Goal: Information Seeking & Learning: Learn about a topic

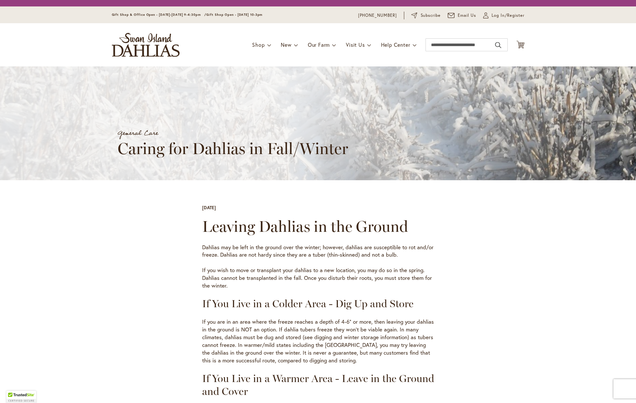
scroll to position [223, 0]
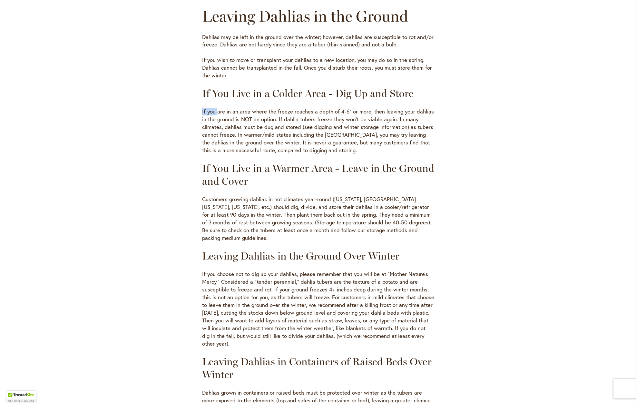
drag, startPoint x: 231, startPoint y: 95, endPoint x: 328, endPoint y: 100, distance: 97.1
click at [305, 127] on p "If you are in an area where the freeze reaches a depth of 4-6" or more, then le…" at bounding box center [318, 131] width 232 height 46
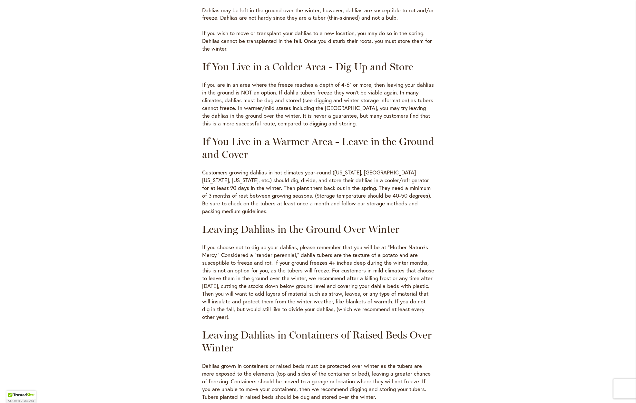
scroll to position [260, 0]
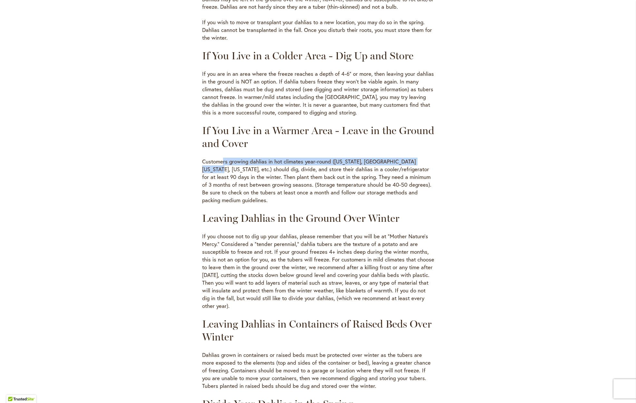
drag, startPoint x: 223, startPoint y: 157, endPoint x: 418, endPoint y: 156, distance: 195.5
click at [418, 158] on p "Customers growing dahlias in hot climates year-round ([US_STATE], [GEOGRAPHIC_D…" at bounding box center [318, 181] width 232 height 46
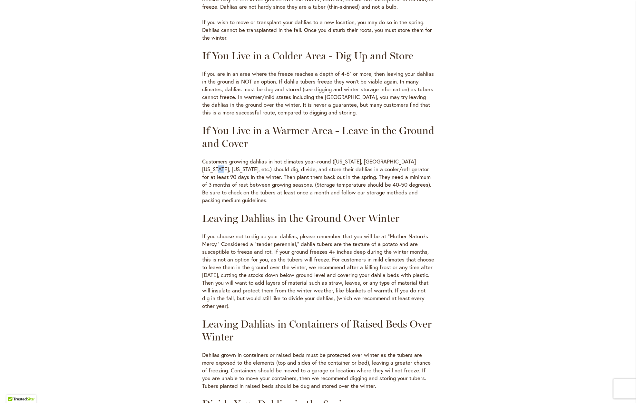
drag, startPoint x: 418, startPoint y: 156, endPoint x: 370, endPoint y: 161, distance: 48.3
click at [414, 158] on p "Customers growing dahlias in hot climates year-round ([US_STATE], [GEOGRAPHIC_D…" at bounding box center [318, 181] width 232 height 46
drag, startPoint x: 217, startPoint y: 164, endPoint x: 317, endPoint y: 164, distance: 99.9
click at [317, 164] on p "Customers growing dahlias in hot climates year-round ([US_STATE], [GEOGRAPHIC_D…" at bounding box center [318, 181] width 232 height 46
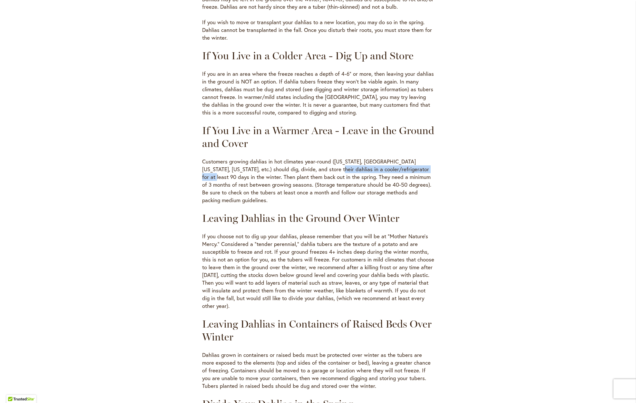
drag, startPoint x: 349, startPoint y: 163, endPoint x: 408, endPoint y: 162, distance: 59.0
click at [408, 162] on p "Customers growing dahlias in hot climates year-round ([US_STATE], [GEOGRAPHIC_D…" at bounding box center [318, 181] width 232 height 46
drag, startPoint x: 226, startPoint y: 172, endPoint x: 381, endPoint y: 172, distance: 155.6
click at [382, 172] on p "Customers growing dahlias in hot climates year-round ([US_STATE], [GEOGRAPHIC_D…" at bounding box center [318, 181] width 232 height 46
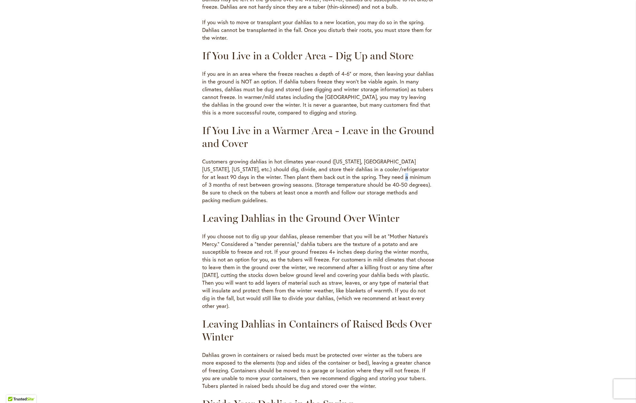
drag, startPoint x: 381, startPoint y: 172, endPoint x: 360, endPoint y: 173, distance: 21.9
click at [377, 172] on p "Customers growing dahlias in hot climates year-round ([US_STATE], [GEOGRAPHIC_D…" at bounding box center [318, 181] width 232 height 46
drag, startPoint x: 317, startPoint y: 177, endPoint x: 394, endPoint y: 178, distance: 77.0
click at [394, 178] on p "Customers growing dahlias in hot climates year-round ([US_STATE], [GEOGRAPHIC_D…" at bounding box center [318, 181] width 232 height 46
drag, startPoint x: 394, startPoint y: 178, endPoint x: 323, endPoint y: 181, distance: 70.9
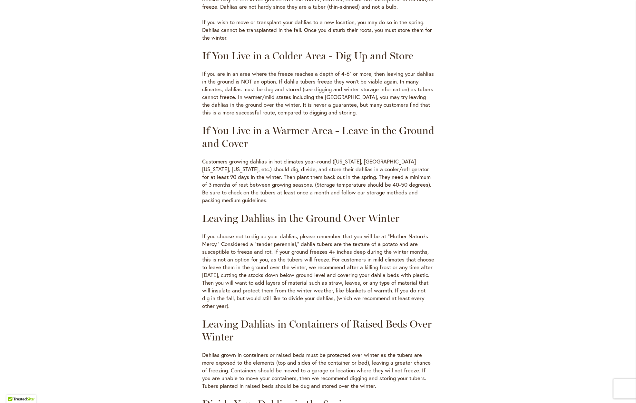
click at [392, 178] on p "Customers growing dahlias in hot climates year-round ([US_STATE], [GEOGRAPHIC_D…" at bounding box center [318, 181] width 232 height 46
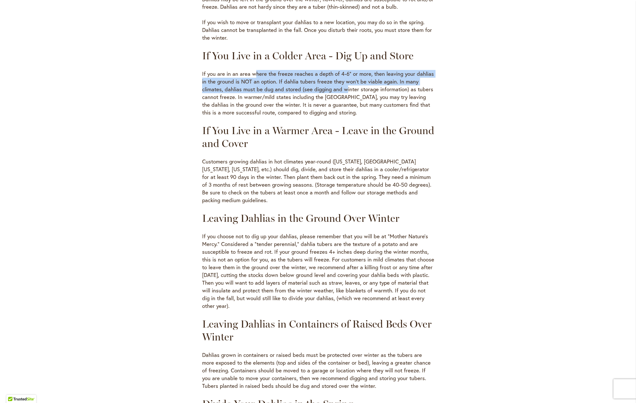
drag, startPoint x: 256, startPoint y: 69, endPoint x: 342, endPoint y: 82, distance: 87.7
click at [344, 82] on p "If you are in an area where the freeze reaches a depth of 4-6" or more, then le…" at bounding box center [318, 93] width 232 height 46
click at [333, 82] on p "If you are in an area where the freeze reaches a depth of 4-6" or more, then le…" at bounding box center [318, 93] width 232 height 46
drag, startPoint x: 269, startPoint y: 80, endPoint x: 358, endPoint y: 85, distance: 89.1
click at [358, 85] on p "If you are in an area where the freeze reaches a depth of 4-6" or more, then le…" at bounding box center [318, 93] width 232 height 46
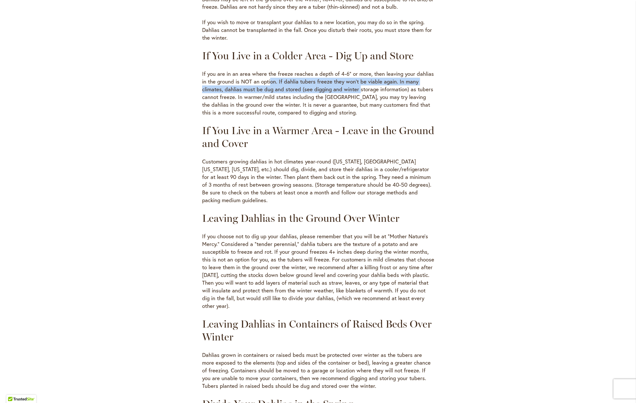
click at [358, 85] on p "If you are in an area where the freeze reaches a depth of 4-6" or more, then le…" at bounding box center [318, 93] width 232 height 46
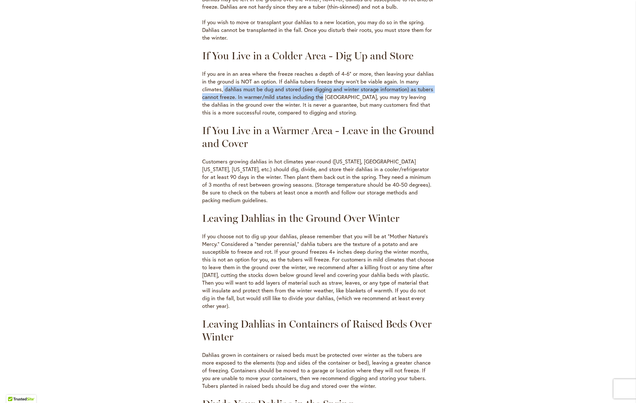
drag, startPoint x: 223, startPoint y: 88, endPoint x: 322, endPoint y: 90, distance: 99.2
click at [322, 90] on p "If you are in an area where the freeze reaches a depth of 4-6" or more, then le…" at bounding box center [318, 93] width 232 height 46
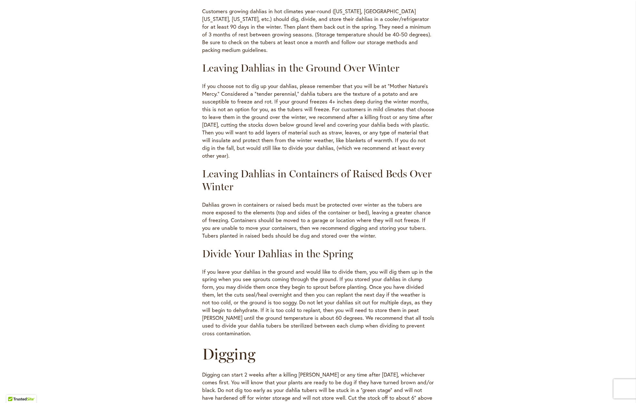
scroll to position [411, 0]
drag, startPoint x: 325, startPoint y: 67, endPoint x: 361, endPoint y: 67, distance: 36.4
click at [361, 67] on h3 "Leaving Dahlias in the Ground Over Winter" at bounding box center [318, 67] width 232 height 13
drag, startPoint x: 361, startPoint y: 67, endPoint x: 312, endPoint y: 74, distance: 49.8
click at [360, 67] on h3 "Leaving Dahlias in the Ground Over Winter" at bounding box center [318, 67] width 232 height 13
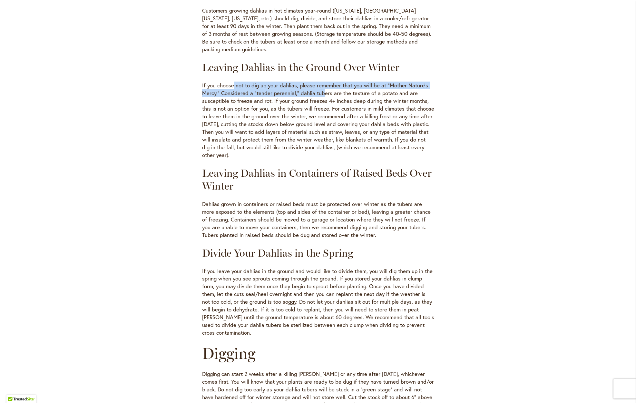
drag, startPoint x: 236, startPoint y: 82, endPoint x: 324, endPoint y: 83, distance: 88.0
click at [324, 83] on p "If you choose not to dig up your dahlias, please remember that you will be at “…" at bounding box center [318, 120] width 232 height 77
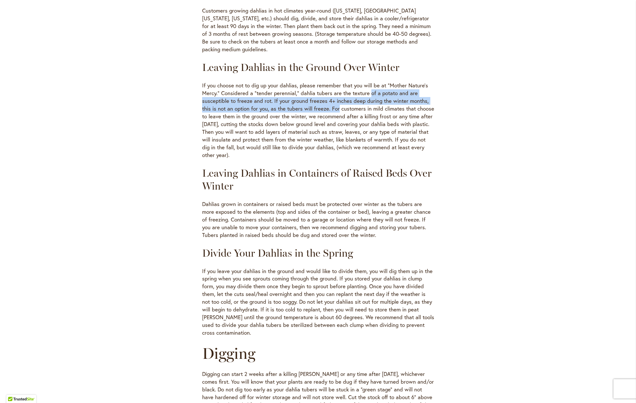
drag, startPoint x: 378, startPoint y: 89, endPoint x: 339, endPoint y: 98, distance: 40.3
click at [339, 98] on p "If you choose not to dig up your dahlias, please remember that you will be at “…" at bounding box center [318, 120] width 232 height 77
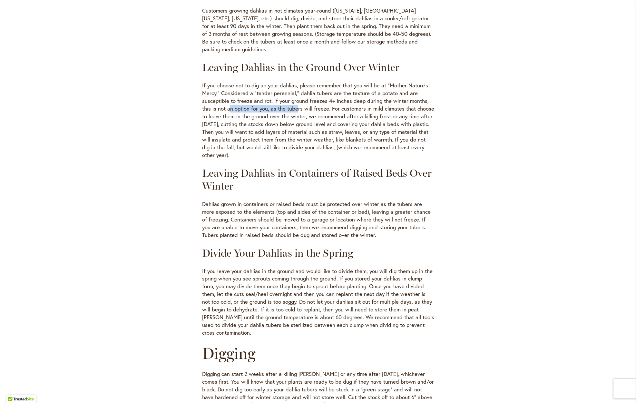
drag, startPoint x: 230, startPoint y: 103, endPoint x: 297, endPoint y: 102, distance: 66.4
click at [297, 102] on p "If you choose not to dig up your dahlias, please remember that you will be at “…" at bounding box center [318, 120] width 232 height 77
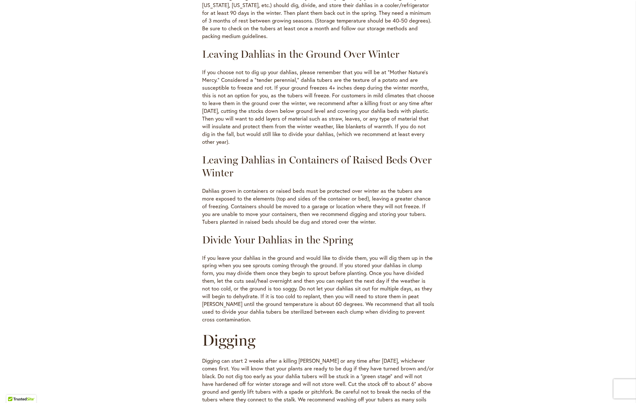
scroll to position [427, 0]
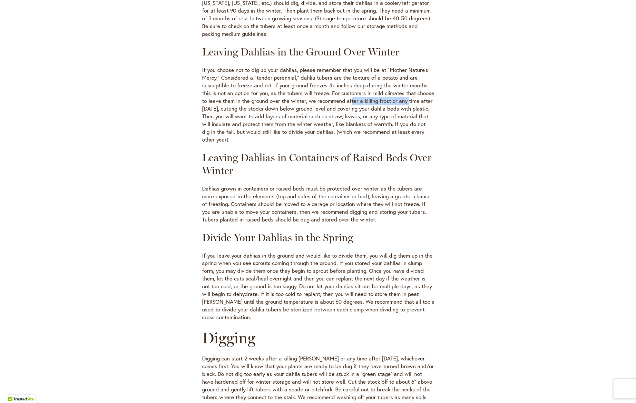
drag, startPoint x: 350, startPoint y: 94, endPoint x: 407, endPoint y: 95, distance: 57.0
click at [407, 95] on p "If you choose not to dig up your dahlias, please remember that you will be at “…" at bounding box center [318, 104] width 232 height 77
drag, startPoint x: 257, startPoint y: 101, endPoint x: 352, endPoint y: 103, distance: 94.7
click at [352, 103] on p "If you choose not to dig up your dahlias, please remember that you will be at “…" at bounding box center [318, 104] width 232 height 77
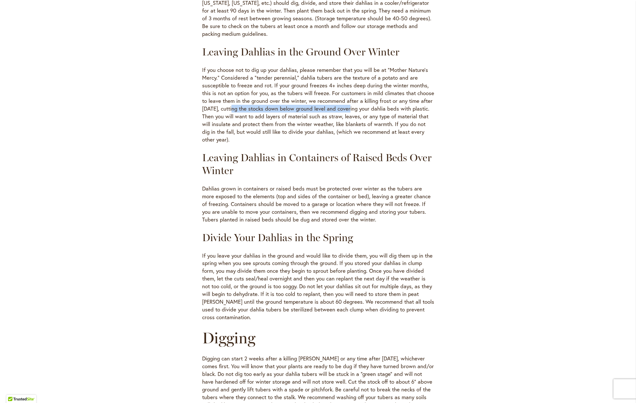
click at [352, 103] on p "If you choose not to dig up your dahlias, please remember that you will be at “…" at bounding box center [318, 104] width 232 height 77
drag, startPoint x: 219, startPoint y: 107, endPoint x: 296, endPoint y: 107, distance: 76.7
click at [296, 107] on p "If you choose not to dig up your dahlias, please remember that you will be at “…" at bounding box center [318, 104] width 232 height 77
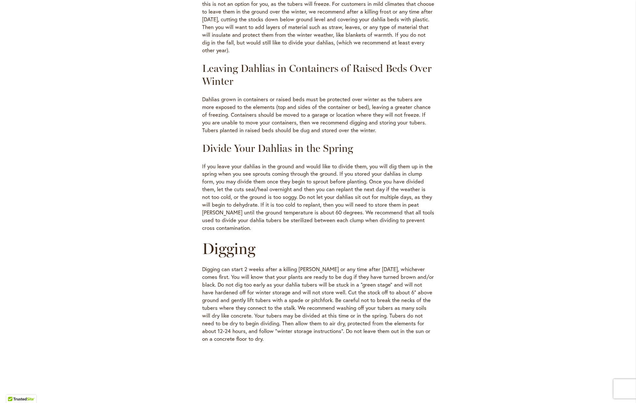
scroll to position [522, 0]
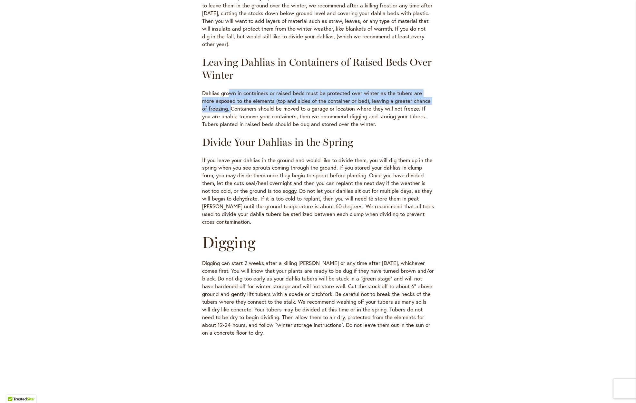
drag, startPoint x: 230, startPoint y: 83, endPoint x: 225, endPoint y: 95, distance: 13.3
click at [225, 95] on p "Dahlias grown in containers or raised beds must be protected over winter as the…" at bounding box center [318, 108] width 232 height 39
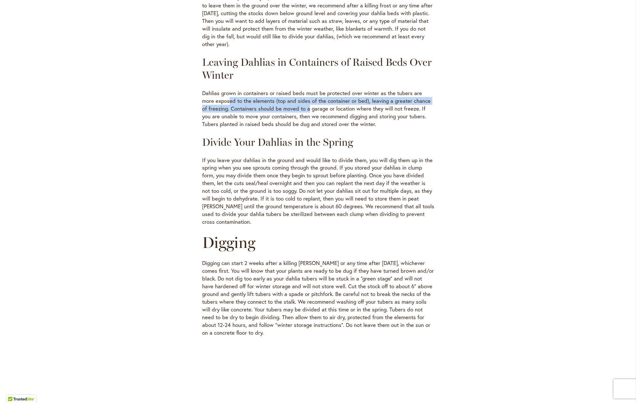
drag, startPoint x: 223, startPoint y: 92, endPoint x: 302, endPoint y: 99, distance: 79.2
click at [302, 99] on p "Dahlias grown in containers or raised beds must be protected over winter as the…" at bounding box center [318, 108] width 232 height 39
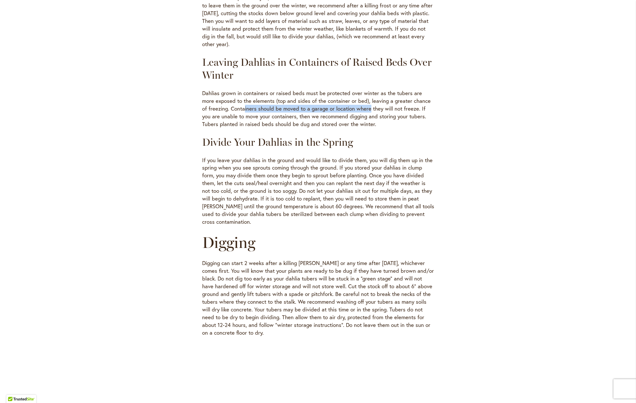
drag, startPoint x: 242, startPoint y: 100, endPoint x: 362, endPoint y: 101, distance: 119.8
click at [362, 101] on p "Dahlias grown in containers or raised beds must be protected over winter as the…" at bounding box center [318, 108] width 232 height 39
click at [361, 101] on p "Dahlias grown in containers or raised beds must be protected over winter as the…" at bounding box center [318, 108] width 232 height 39
drag, startPoint x: 257, startPoint y: 106, endPoint x: 335, endPoint y: 106, distance: 78.0
click at [335, 106] on p "Dahlias grown in containers or raised beds must be protected over winter as the…" at bounding box center [318, 108] width 232 height 39
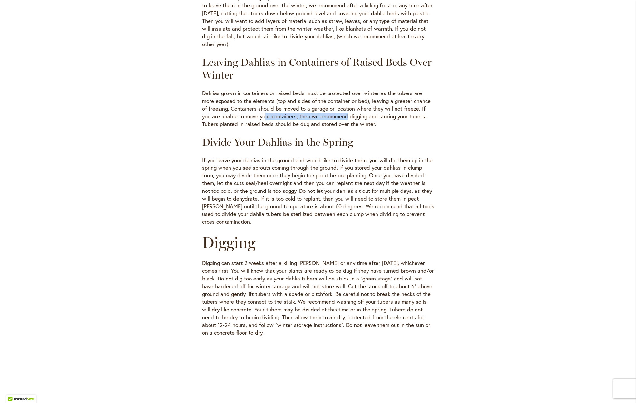
click at [335, 106] on p "Dahlias grown in containers or raised beds must be protected over winter as the…" at bounding box center [318, 108] width 232 height 39
drag, startPoint x: 234, startPoint y: 112, endPoint x: 335, endPoint y: 119, distance: 101.1
click at [329, 115] on p "Dahlias grown in containers or raised beds must be protected over winter as the…" at bounding box center [318, 108] width 232 height 39
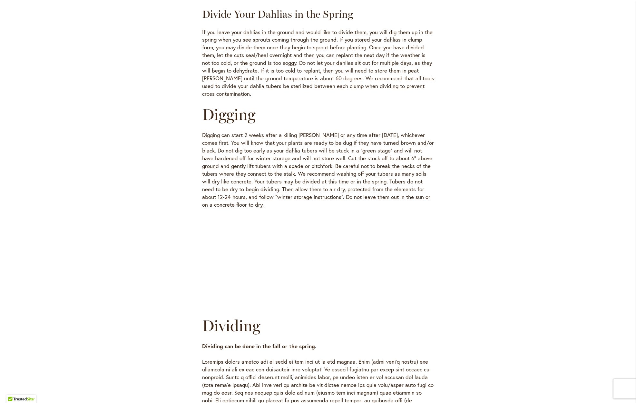
scroll to position [652, 0]
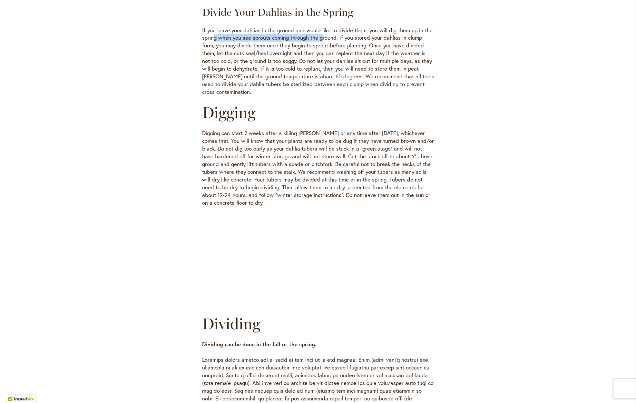
drag, startPoint x: 214, startPoint y: 29, endPoint x: 321, endPoint y: 30, distance: 107.6
click at [321, 30] on p "If you leave your dahlias in the ground and would like to divide them, you will…" at bounding box center [318, 61] width 232 height 70
drag, startPoint x: 221, startPoint y: 34, endPoint x: 329, endPoint y: 36, distance: 107.9
click at [329, 36] on p "If you leave your dahlias in the ground and would like to divide them, you will…" at bounding box center [318, 61] width 232 height 70
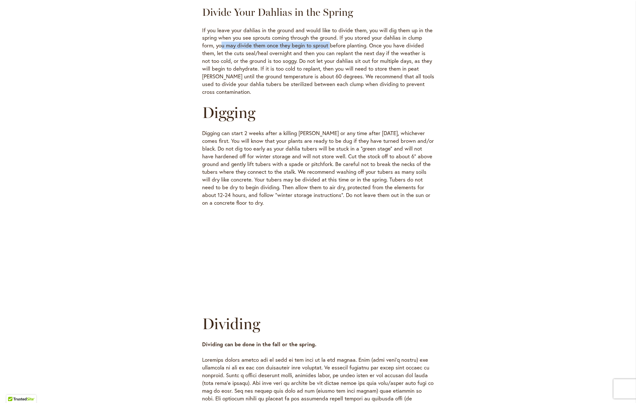
click at [329, 36] on p "If you leave your dahlias in the ground and would like to divide them, you will…" at bounding box center [318, 61] width 232 height 70
drag, startPoint x: 233, startPoint y: 39, endPoint x: 391, endPoint y: 44, distance: 157.9
click at [391, 44] on p "If you leave your dahlias in the ground and would like to divide them, you will…" at bounding box center [318, 61] width 232 height 70
click at [211, 48] on p "If you leave your dahlias in the ground and would like to divide them, you will…" at bounding box center [318, 61] width 232 height 70
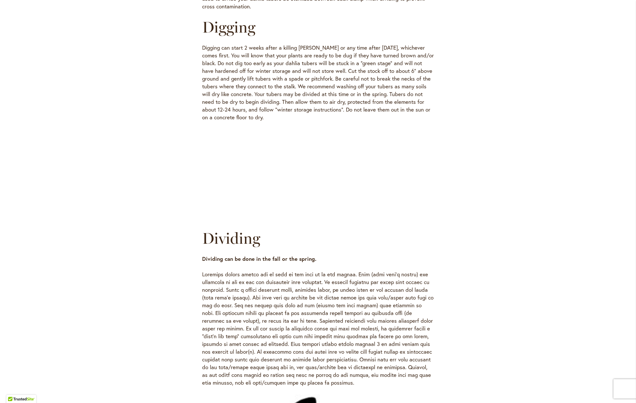
scroll to position [739, 0]
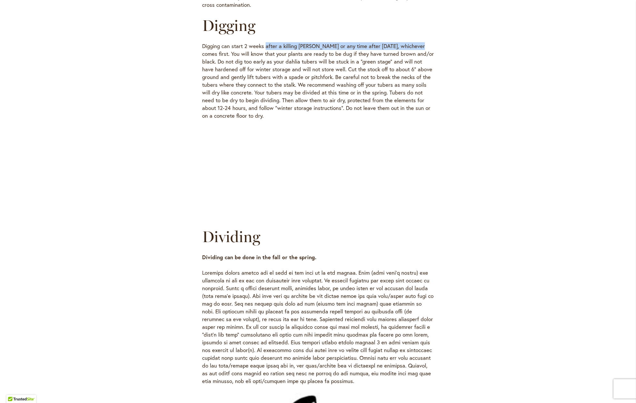
drag, startPoint x: 266, startPoint y: 24, endPoint x: 418, endPoint y: 24, distance: 151.7
click at [418, 42] on p "Digging can start 2 weeks after a killing [PERSON_NAME] or any time after [DATE…" at bounding box center [318, 80] width 232 height 77
drag, startPoint x: 418, startPoint y: 24, endPoint x: 394, endPoint y: 25, distance: 23.8
click at [417, 42] on p "Digging can start 2 weeks after a killing [PERSON_NAME] or any time after [DATE…" at bounding box center [318, 80] width 232 height 77
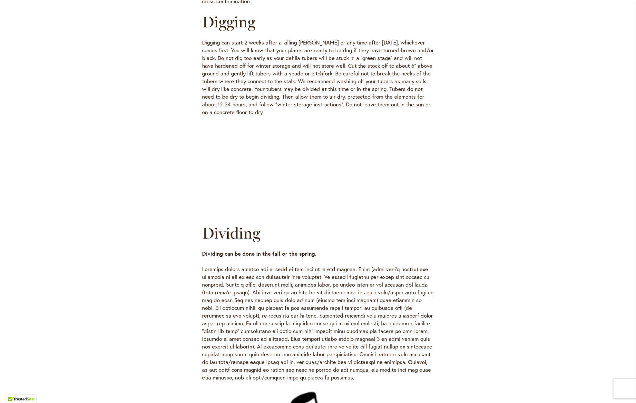
click at [231, 45] on p "Digging can start 2 weeks after a killing [PERSON_NAME] or any time after [DATE…" at bounding box center [318, 77] width 232 height 77
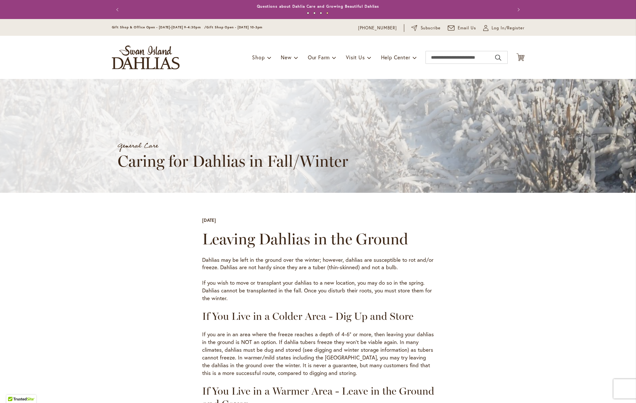
scroll to position [0, 0]
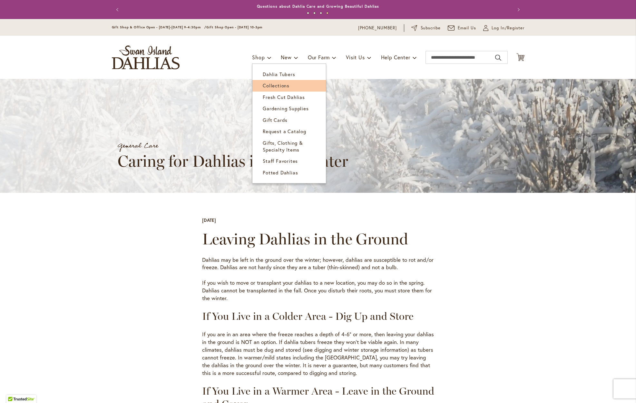
click at [278, 86] on span "Collections" at bounding box center [276, 85] width 27 height 6
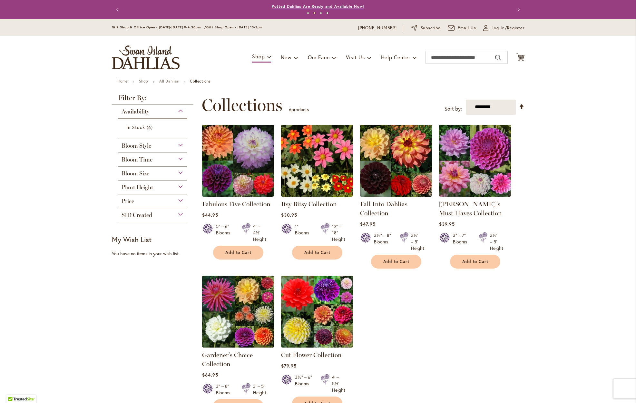
click at [328, 5] on link "Potted Dahlias Are Ready and Available Now!" at bounding box center [318, 6] width 93 height 5
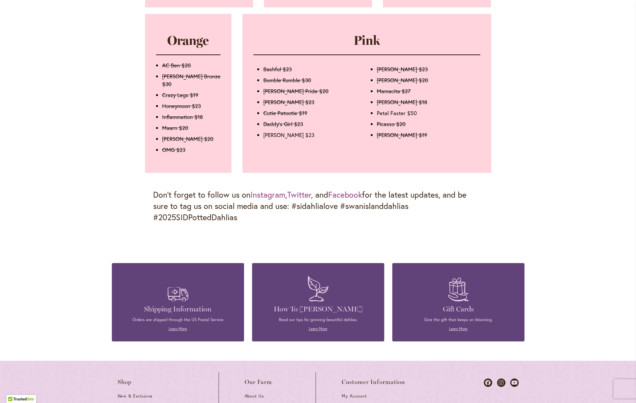
scroll to position [800, 0]
